Goal: Task Accomplishment & Management: Use online tool/utility

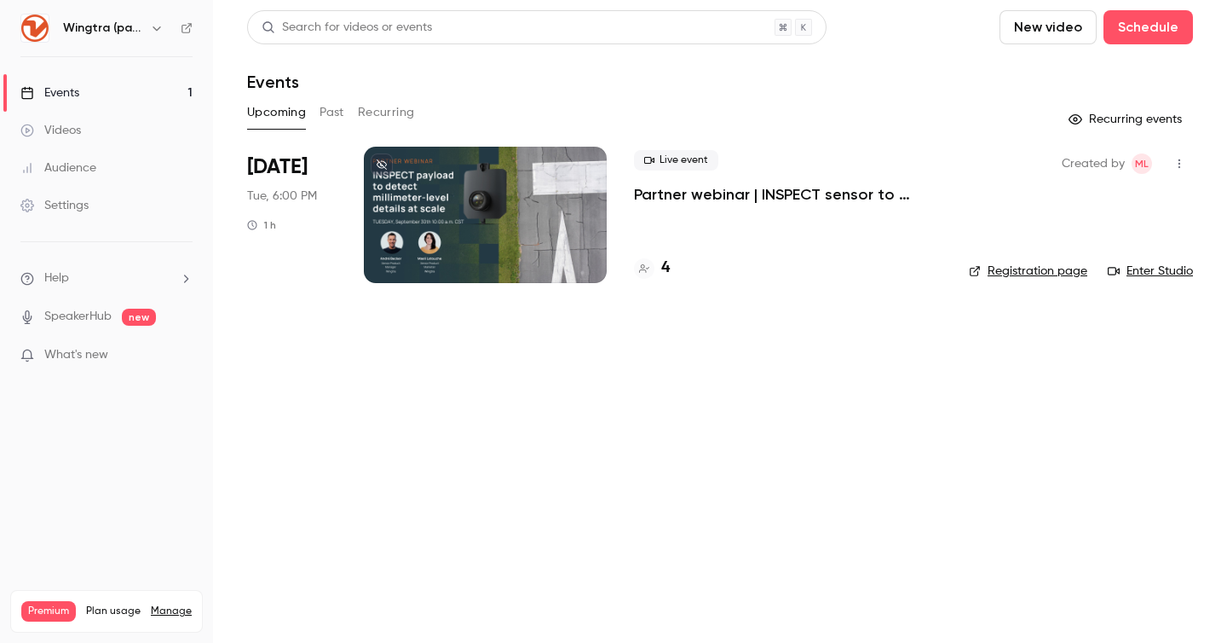
click at [516, 231] on div at bounding box center [485, 215] width 243 height 136
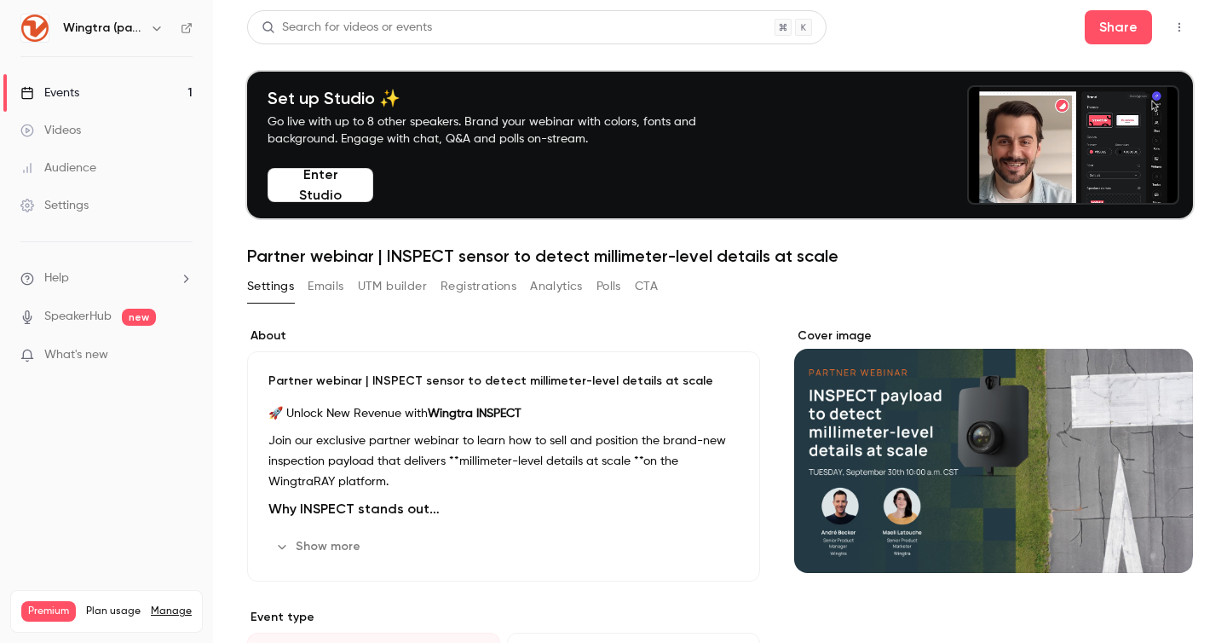
click at [1182, 24] on icon "button" at bounding box center [1180, 27] width 14 height 12
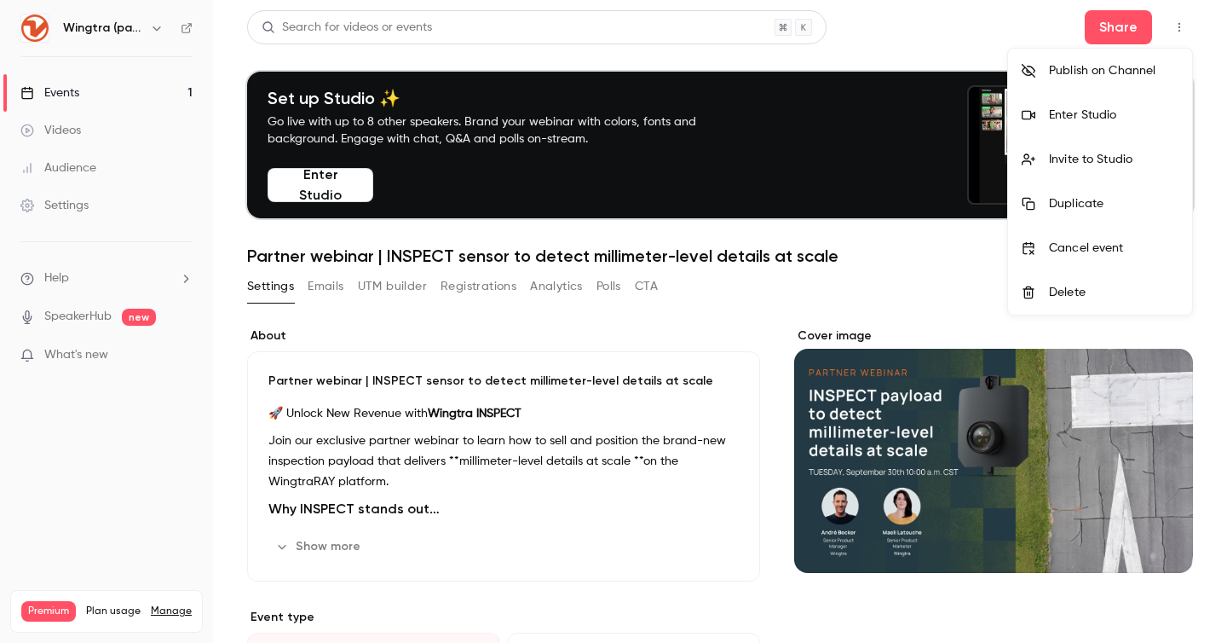
click at [1128, 114] on div "Enter Studio" at bounding box center [1114, 115] width 130 height 17
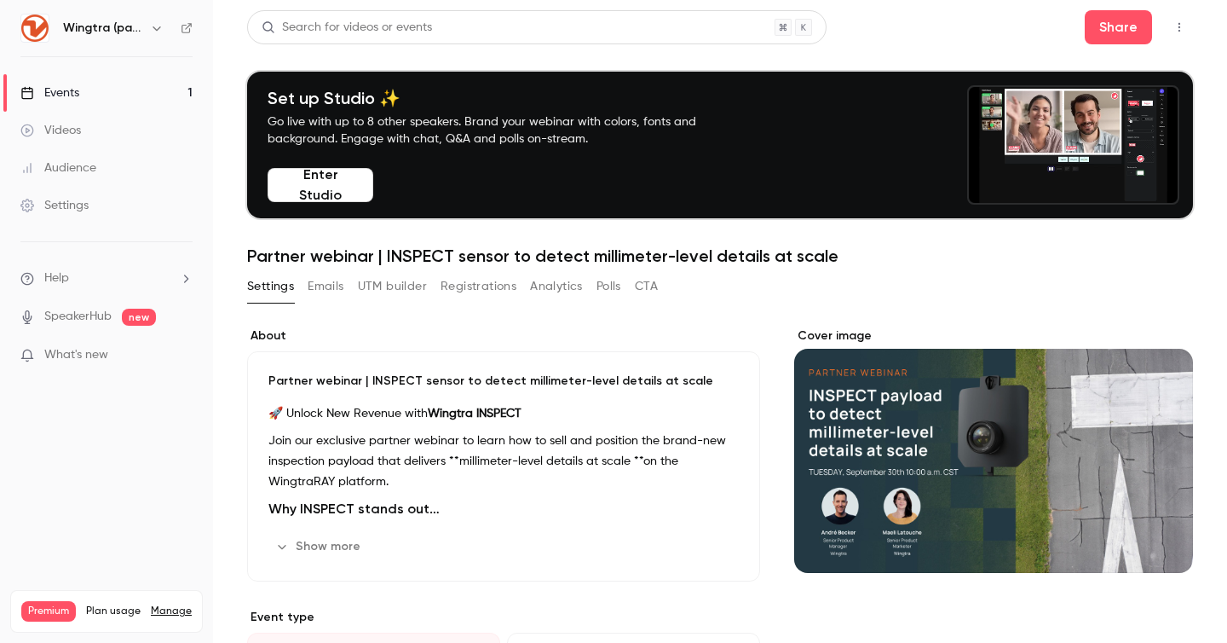
scroll to position [1, 0]
